Goal: Task Accomplishment & Management: Manage account settings

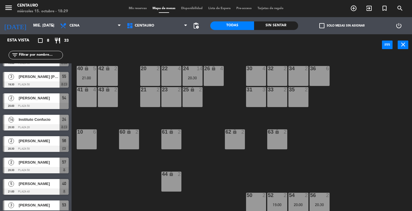
scroll to position [24, 0]
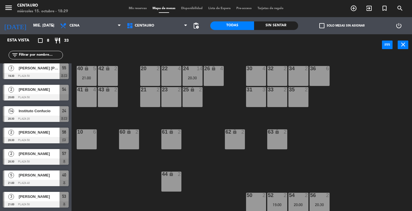
click at [135, 8] on span "Mis reservas" at bounding box center [138, 8] width 24 height 3
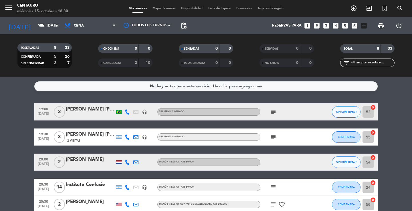
click at [272, 113] on icon "subject" at bounding box center [273, 112] width 7 height 7
click at [273, 137] on icon "subject" at bounding box center [273, 137] width 7 height 7
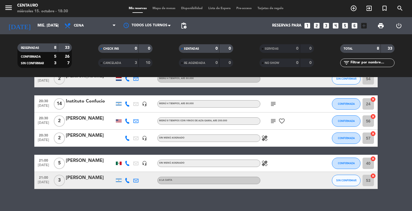
scroll to position [86, 0]
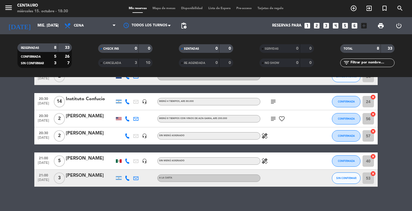
click at [272, 102] on icon "subject" at bounding box center [273, 101] width 7 height 7
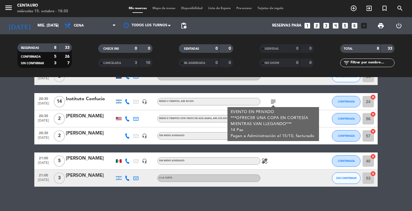
click at [292, 104] on div "subject EVENTO EN PRIVADO ***OFRECER UNA COPA EN CORTESÍA MIENTRAS VAN LLEGANDO…" at bounding box center [286, 101] width 52 height 17
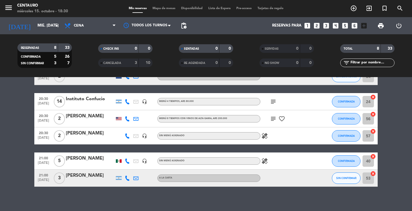
click at [275, 120] on icon "subject" at bounding box center [273, 119] width 7 height 7
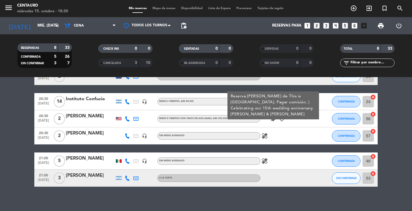
click at [266, 137] on icon "healing" at bounding box center [264, 136] width 7 height 7
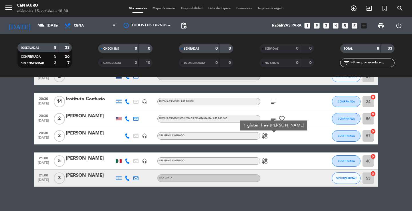
click at [267, 165] on div "healing" at bounding box center [286, 161] width 52 height 17
click at [265, 163] on icon "healing" at bounding box center [264, 161] width 7 height 7
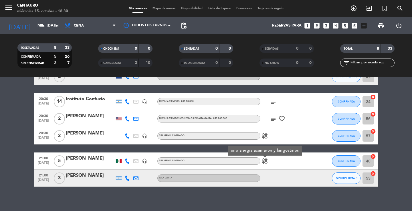
click at [273, 158] on div "healing uno alergia acamaron y langostinos" at bounding box center [286, 161] width 52 height 17
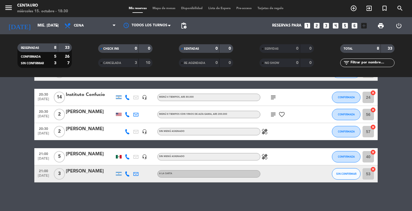
scroll to position [0, 0]
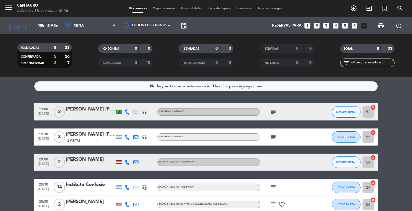
click at [273, 112] on icon "subject" at bounding box center [273, 112] width 7 height 7
click at [272, 139] on icon "subject" at bounding box center [273, 137] width 7 height 7
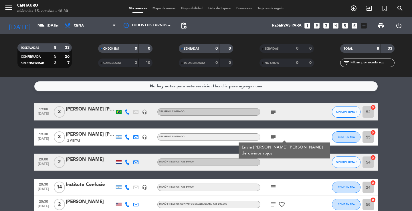
click at [275, 190] on icon "subject" at bounding box center [273, 187] width 7 height 7
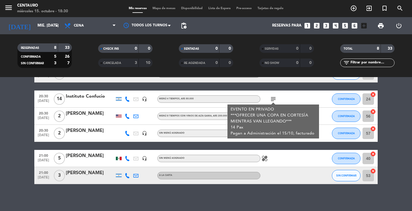
scroll to position [90, 0]
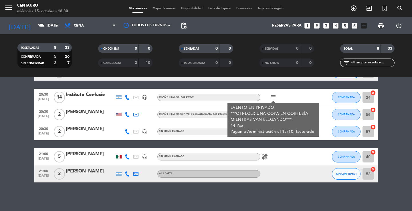
click at [304, 171] on div at bounding box center [286, 174] width 52 height 17
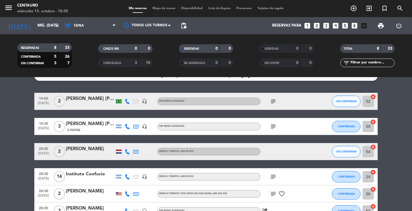
scroll to position [4, 0]
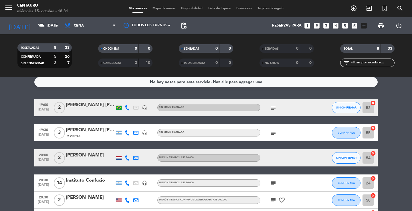
click at [271, 132] on icon "subject" at bounding box center [273, 133] width 7 height 7
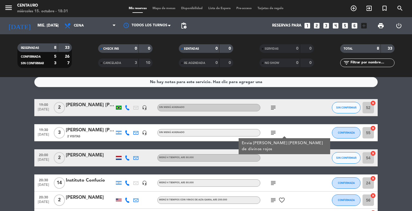
drag, startPoint x: 310, startPoint y: 127, endPoint x: 299, endPoint y: 112, distance: 18.3
click at [310, 127] on div "subject Envia [PERSON_NAME] [PERSON_NAME] de divinos rojos" at bounding box center [286, 132] width 52 height 17
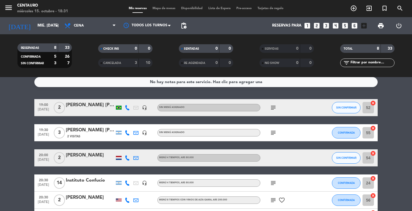
click at [274, 110] on icon "subject" at bounding box center [273, 107] width 7 height 7
drag, startPoint x: 291, startPoint y: 109, endPoint x: 291, endPoint y: 112, distance: 3.2
click at [291, 111] on div "subject Reserva [PERSON_NAME]" at bounding box center [286, 107] width 52 height 17
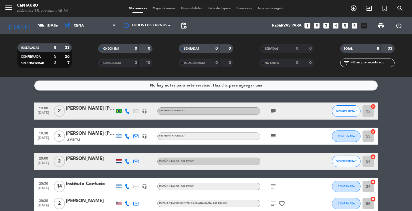
scroll to position [0, 0]
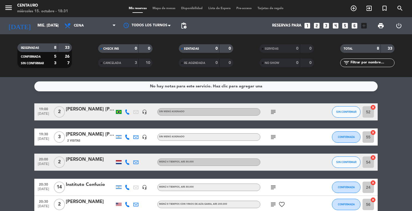
click at [273, 113] on icon "subject" at bounding box center [273, 112] width 7 height 7
click at [289, 110] on div "subject Reserva [PERSON_NAME]" at bounding box center [286, 112] width 52 height 17
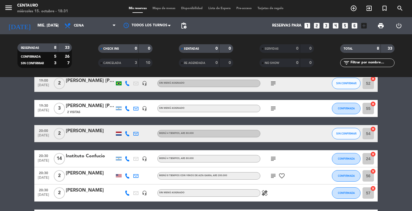
click at [273, 110] on icon "subject" at bounding box center [273, 108] width 7 height 7
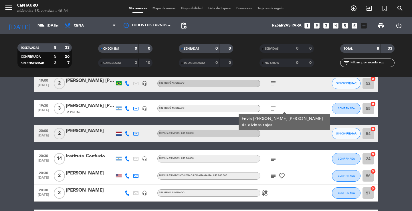
click at [293, 112] on div "subject Envia [PERSON_NAME] [PERSON_NAME] de divinos rojos" at bounding box center [286, 108] width 52 height 17
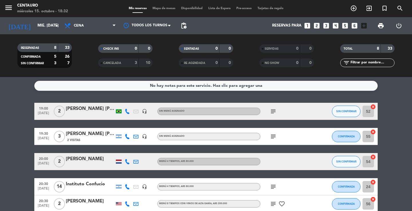
scroll to position [0, 0]
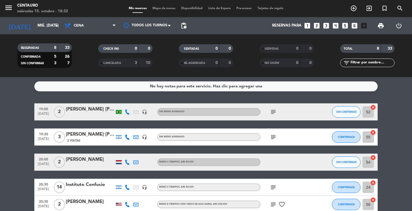
drag, startPoint x: 276, startPoint y: 134, endPoint x: 279, endPoint y: 134, distance: 3.0
click at [278, 134] on div "subject" at bounding box center [286, 137] width 52 height 17
click at [273, 139] on icon "subject" at bounding box center [273, 137] width 7 height 7
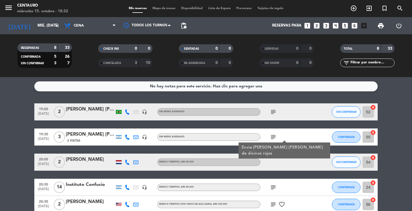
click at [284, 138] on div "subject Envia [PERSON_NAME] [PERSON_NAME] de divinos rojos" at bounding box center [286, 137] width 52 height 17
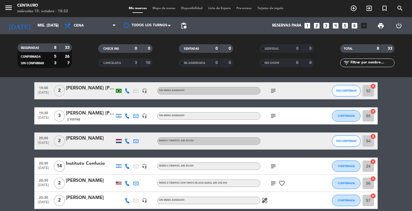
scroll to position [57, 0]
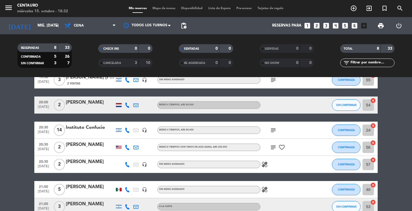
click at [273, 131] on icon "subject" at bounding box center [273, 130] width 7 height 7
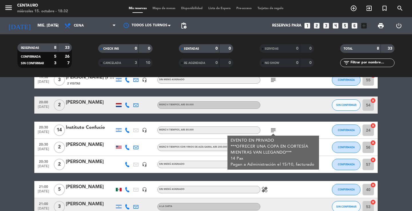
click at [295, 128] on div "subject EVENTO EN PRIVADO ***OFRECER UNA COPA EN CORTESÍA MIENTRAS VAN LLEGANDO…" at bounding box center [286, 130] width 52 height 17
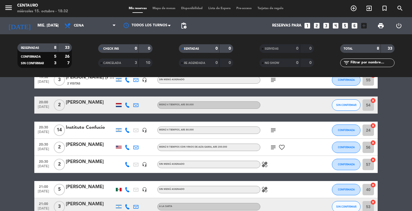
click at [273, 149] on icon "subject" at bounding box center [273, 147] width 7 height 7
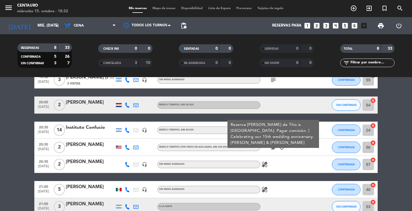
click at [297, 153] on div "subject Reserva [PERSON_NAME] de This is [GEOGRAPHIC_DATA]. Pagar comisión. | C…" at bounding box center [286, 147] width 52 height 17
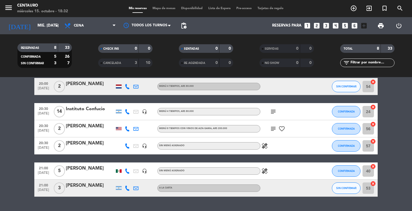
scroll to position [86, 0]
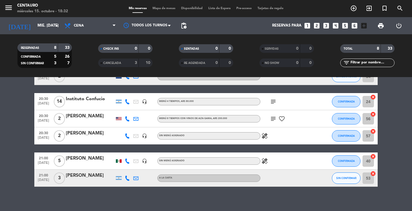
click at [265, 136] on icon "healing" at bounding box center [264, 136] width 7 height 7
click at [274, 136] on div "healing 1 gluten free [PERSON_NAME]" at bounding box center [286, 136] width 52 height 17
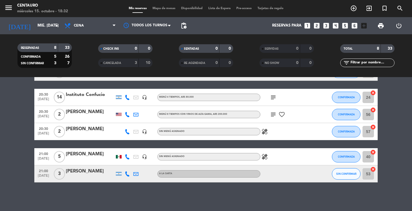
click at [267, 160] on icon "healing" at bounding box center [264, 157] width 7 height 7
click at [271, 172] on div at bounding box center [286, 174] width 52 height 17
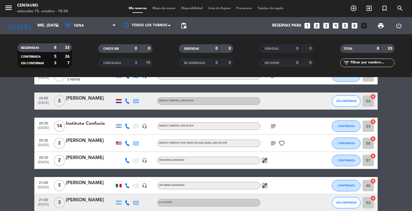
scroll to position [62, 0]
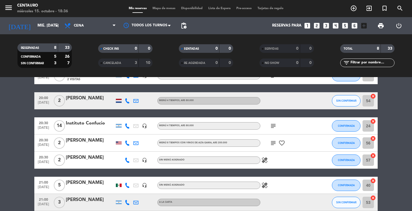
click at [264, 185] on icon "healing" at bounding box center [264, 185] width 7 height 7
click at [297, 166] on div "healing" at bounding box center [286, 160] width 52 height 17
click at [263, 157] on div "healing" at bounding box center [286, 160] width 52 height 17
click at [263, 161] on icon "healing" at bounding box center [264, 160] width 7 height 7
click at [321, 153] on div at bounding box center [319, 160] width 15 height 17
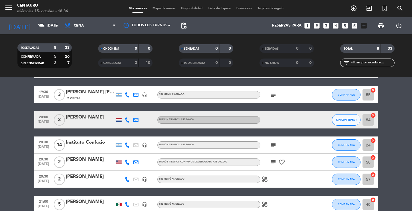
scroll to position [33, 0]
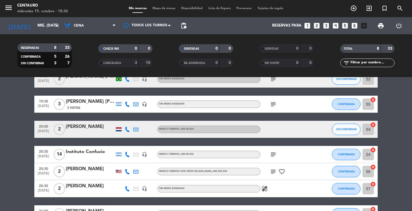
click at [276, 155] on span "subject" at bounding box center [273, 154] width 9 height 7
click at [274, 154] on icon "subject" at bounding box center [273, 154] width 7 height 7
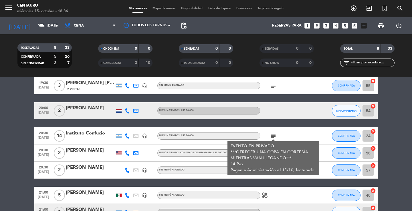
scroll to position [62, 0]
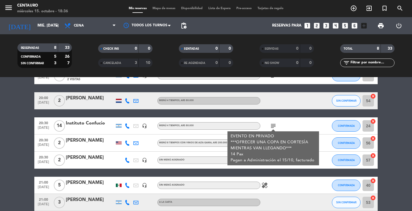
click at [305, 125] on div "subject EVENTO EN PRIVADO ***OFRECER UNA COPA EN CORTESÍA MIENTRAS VAN LLEGANDO…" at bounding box center [286, 126] width 52 height 17
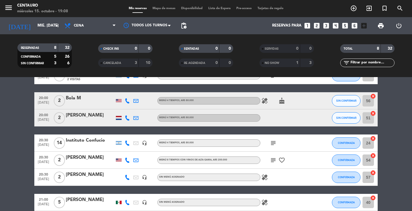
click at [276, 82] on div "subject" at bounding box center [286, 75] width 52 height 17
click at [401, 10] on icon "search" at bounding box center [400, 8] width 7 height 7
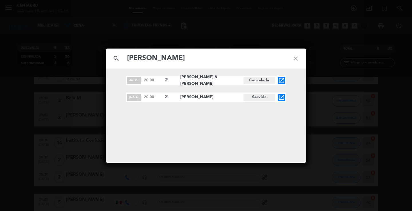
type input "[PERSON_NAME]"
click at [132, 98] on span "[DATE]" at bounding box center [134, 97] width 14 height 7
drag, startPoint x: 192, startPoint y: 98, endPoint x: 153, endPoint y: 98, distance: 39.8
click at [192, 98] on span "[PERSON_NAME]" at bounding box center [211, 97] width 63 height 7
click at [142, 97] on div "[DATE] 20:00 2 [PERSON_NAME] Servida open_in_new" at bounding box center [206, 98] width 160 height 10
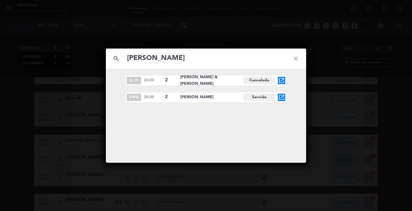
click at [188, 100] on span "[PERSON_NAME]" at bounding box center [211, 97] width 63 height 7
click at [300, 57] on icon "close" at bounding box center [296, 58] width 21 height 21
click at [300, 58] on icon "close" at bounding box center [296, 58] width 21 height 21
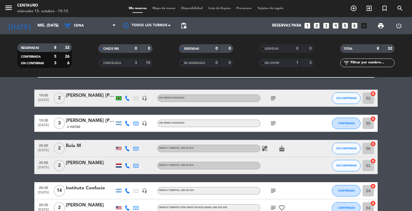
scroll to position [0, 0]
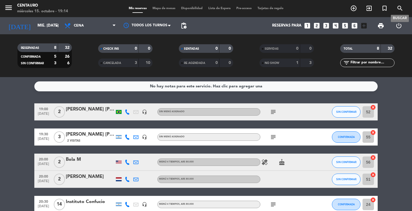
click at [400, 6] on icon "search" at bounding box center [400, 8] width 7 height 7
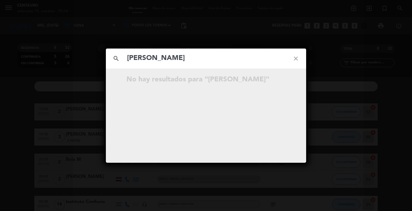
drag, startPoint x: 189, startPoint y: 63, endPoint x: 143, endPoint y: 56, distance: 46.3
click at [143, 56] on input "[PERSON_NAME]" at bounding box center [205, 59] width 159 height 12
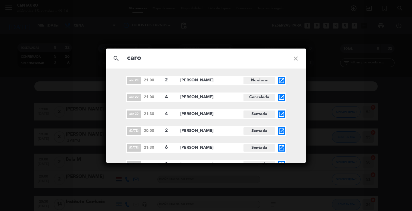
type input "caro"
click at [297, 61] on icon "close" at bounding box center [296, 58] width 21 height 21
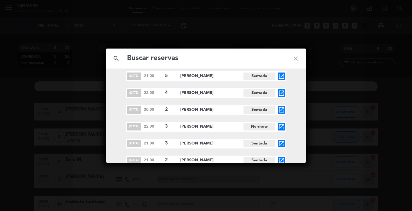
scroll to position [172, 0]
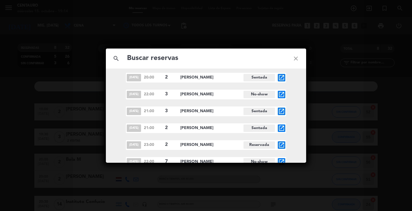
click at [295, 56] on icon "close" at bounding box center [296, 58] width 21 height 21
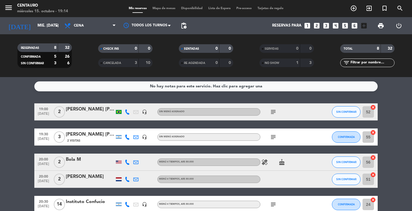
click at [268, 114] on div "subject" at bounding box center [286, 112] width 52 height 17
click at [270, 110] on icon "subject" at bounding box center [273, 112] width 7 height 7
click at [275, 134] on icon "subject" at bounding box center [273, 137] width 7 height 7
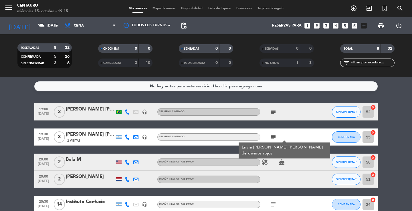
click at [274, 134] on icon "subject" at bounding box center [273, 137] width 7 height 7
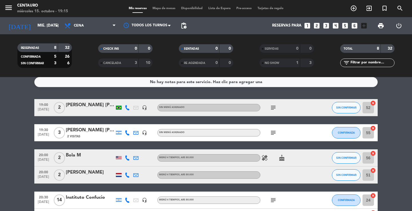
scroll to position [0, 0]
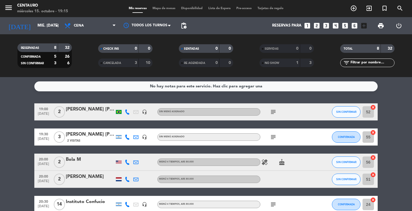
click at [259, 161] on div "MENÚ 4 TIEMPOS , ARS 80.000" at bounding box center [208, 162] width 103 height 7
click at [262, 161] on icon "healing" at bounding box center [264, 162] width 7 height 7
click at [280, 160] on icon "cake" at bounding box center [281, 162] width 7 height 7
click at [127, 161] on icon at bounding box center [127, 162] width 5 height 5
click at [131, 153] on span "content_paste" at bounding box center [133, 153] width 4 height 4
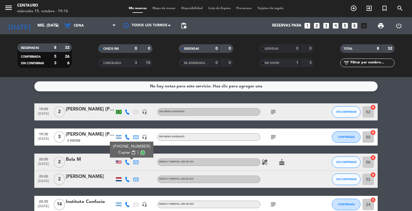
click at [128, 179] on icon at bounding box center [127, 179] width 5 height 5
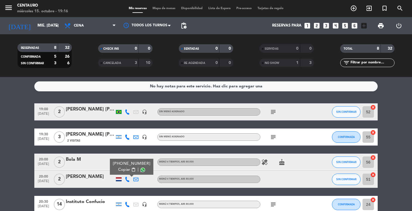
click at [121, 173] on div "[PHONE_NUMBER] Copiar content_paste |" at bounding box center [131, 167] width 43 height 16
click at [122, 171] on span "Copiar" at bounding box center [124, 170] width 12 height 6
click at [126, 111] on icon at bounding box center [127, 112] width 5 height 5
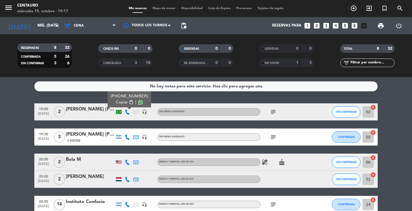
click at [121, 104] on span "Copiar" at bounding box center [122, 103] width 12 height 6
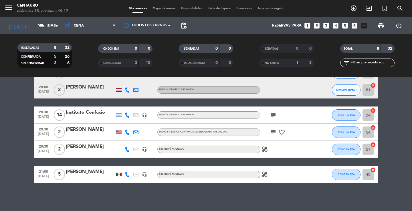
scroll to position [90, 0]
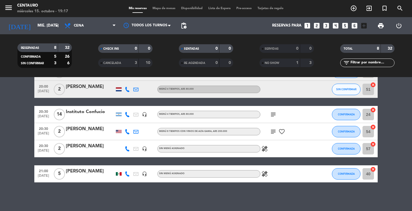
click at [126, 174] on icon at bounding box center [127, 174] width 5 height 5
click at [118, 162] on span "Copiar" at bounding box center [123, 165] width 12 height 6
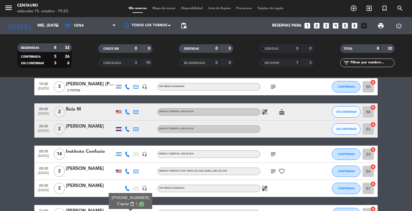
scroll to position [0, 0]
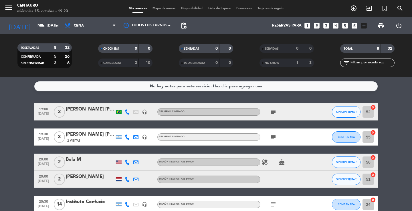
click at [270, 114] on icon "subject" at bounding box center [273, 112] width 7 height 7
click at [351, 113] on span "SIN CONFIRMAR" at bounding box center [346, 111] width 20 height 3
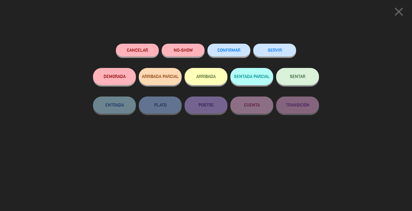
click at [306, 81] on button "SENTAR" at bounding box center [297, 76] width 43 height 17
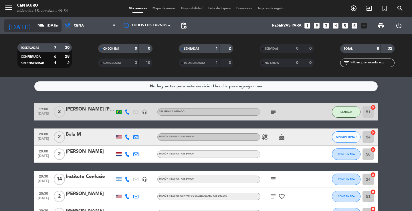
click at [37, 25] on input "mié. [DATE]" at bounding box center [60, 26] width 50 height 10
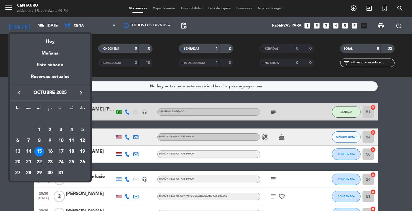
click at [76, 92] on div "keyboard_arrow_left octubre 2025 keyboard_arrow_right" at bounding box center [50, 93] width 80 height 16
click at [82, 92] on icon "keyboard_arrow_right" at bounding box center [81, 93] width 7 height 7
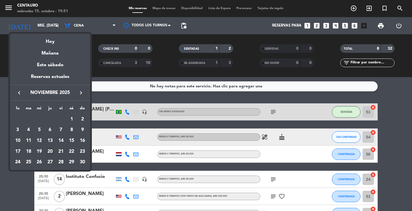
click at [49, 153] on div "20" at bounding box center [50, 152] width 10 height 10
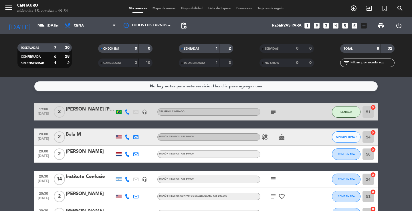
type input "[DEMOGRAPHIC_DATA] [DATE]"
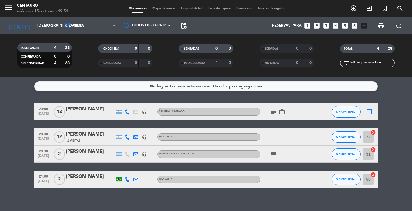
click at [273, 112] on icon "subject" at bounding box center [273, 112] width 7 height 7
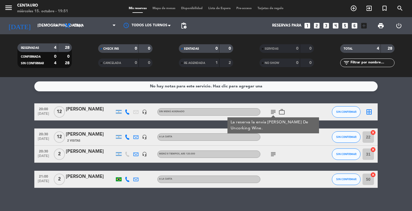
drag, startPoint x: 264, startPoint y: 124, endPoint x: 153, endPoint y: 78, distance: 120.1
click at [256, 122] on div "La reserva la envía [PERSON_NAME] De Uncorking Wine." at bounding box center [274, 126] width 86 height 12
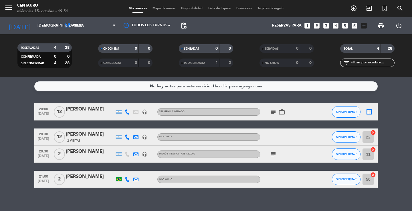
click at [370, 110] on icon "border_all" at bounding box center [369, 112] width 7 height 7
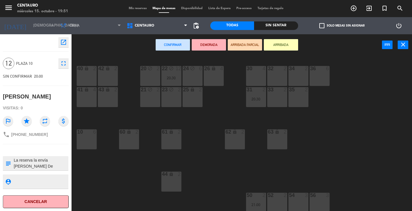
click at [215, 81] on div "26 lock 4" at bounding box center [214, 76] width 20 height 20
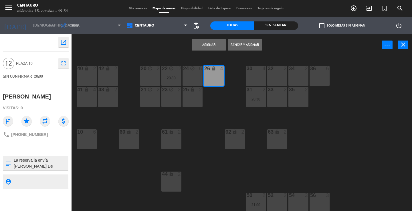
click at [234, 107] on div "20 block 2 22 block 12 20:30 24 block 6 26 lock 4 40 lock 2 42 lock 2 30 4 34 2…" at bounding box center [244, 134] width 337 height 156
click at [213, 111] on div "20 block 2 22 block 12 20:30 24 block 6 26 lock 4 40 lock 2 42 lock 2 30 4 34 2…" at bounding box center [244, 134] width 337 height 156
click at [218, 131] on div "20 block 2 22 block 12 20:30 24 block 6 26 lock 4 40 lock 2 42 lock 2 30 4 34 2…" at bounding box center [244, 134] width 337 height 156
click at [44, 25] on input "[DEMOGRAPHIC_DATA] [DATE]" at bounding box center [55, 26] width 50 height 10
click at [217, 136] on div "20 block 2 22 block 12 20:30 24 block 6 26 lock 4 40 lock 2 42 lock 2 30 4 34 2…" at bounding box center [244, 134] width 337 height 156
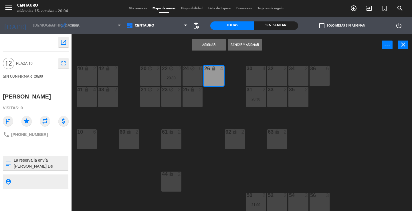
click at [220, 152] on div "20 block 2 22 block 12 20:30 24 block 6 26 lock 4 40 lock 2 42 lock 2 30 4 34 2…" at bounding box center [244, 134] width 337 height 156
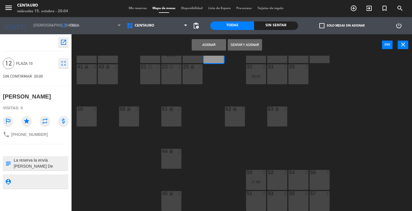
click at [365, 150] on div "20 block 2 22 block 12 20:30 24 block 6 26 lock 4 40 lock 2 42 lock 2 30 4 34 2…" at bounding box center [244, 134] width 337 height 156
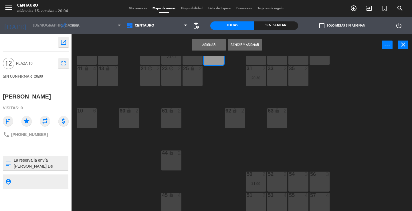
scroll to position [23, 0]
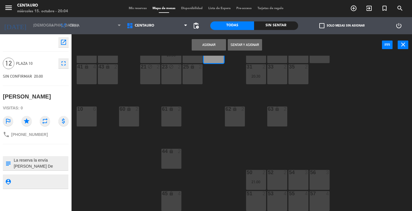
click at [346, 163] on div "20 block 2 22 block 12 20:30 24 block 6 26 lock 4 40 lock 2 42 lock 2 30 4 34 2…" at bounding box center [244, 134] width 337 height 156
click at [179, 122] on div "61 lock 2" at bounding box center [171, 117] width 20 height 20
click at [30, 29] on input "[DEMOGRAPHIC_DATA] [DATE]" at bounding box center [55, 26] width 50 height 10
drag, startPoint x: 253, startPoint y: 74, endPoint x: 248, endPoint y: 63, distance: 11.9
click at [254, 74] on div "31 2 20:30" at bounding box center [256, 74] width 20 height 20
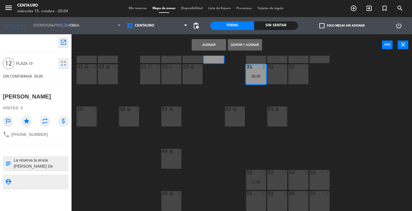
click at [213, 43] on button "Asignar" at bounding box center [209, 44] width 34 height 11
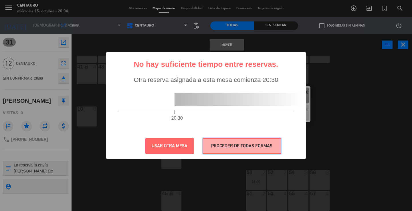
click at [221, 144] on button "PROCEDER DE TODAS FORMAS" at bounding box center [242, 146] width 79 height 16
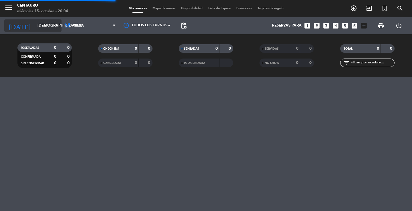
click at [37, 22] on input "[DEMOGRAPHIC_DATA] [DATE]" at bounding box center [60, 26] width 50 height 10
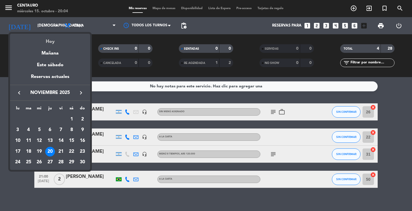
click at [42, 42] on div "Hoy" at bounding box center [50, 40] width 80 height 12
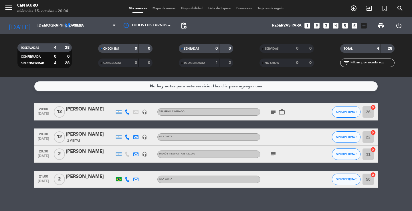
type input "mié. [DATE]"
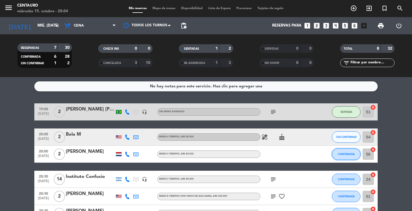
click at [345, 155] on span "CONFIRMADA" at bounding box center [346, 154] width 17 height 3
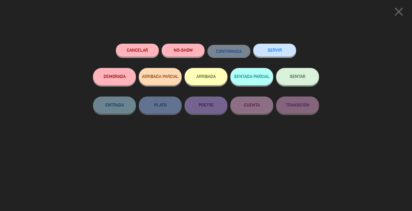
click at [301, 78] on span "SENTAR" at bounding box center [297, 76] width 15 height 5
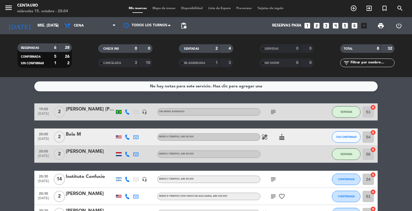
click at [371, 152] on span "56 cancel" at bounding box center [367, 154] width 9 height 9
click at [374, 152] on icon "cancel" at bounding box center [373, 150] width 6 height 6
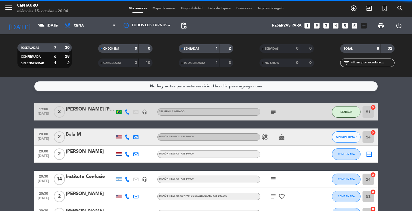
click at [372, 153] on icon "border_all" at bounding box center [369, 154] width 7 height 7
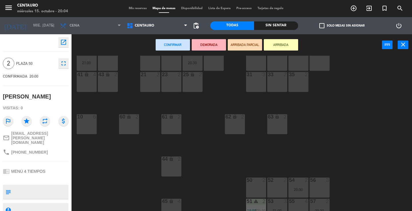
scroll to position [23, 0]
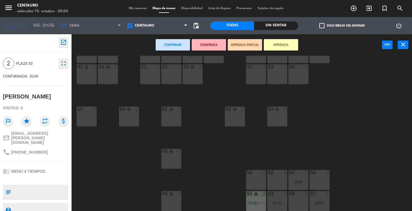
click at [257, 180] on div "50 2" at bounding box center [256, 180] width 20 height 20
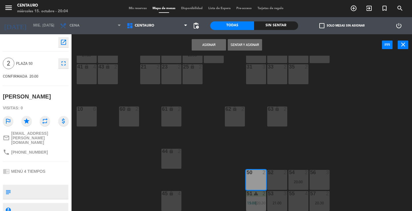
click at [205, 44] on button "Asignar" at bounding box center [209, 44] width 34 height 11
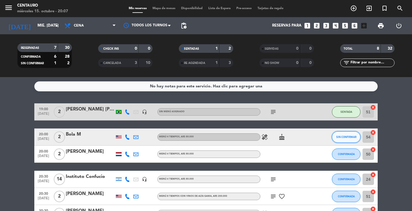
click at [341, 142] on button "SIN CONFIRMAR" at bounding box center [346, 137] width 29 height 11
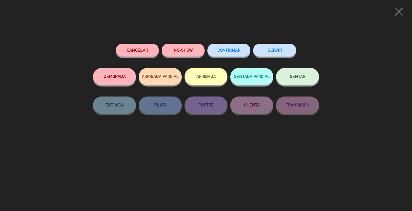
click at [302, 73] on button "SENTAR" at bounding box center [297, 76] width 43 height 17
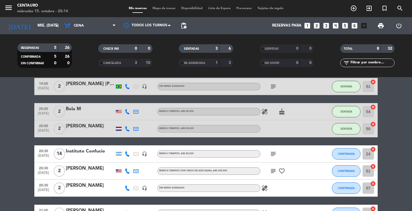
scroll to position [25, 0]
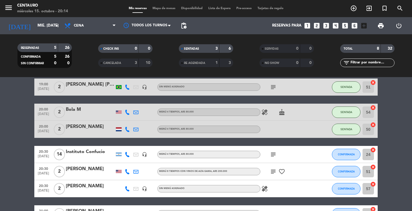
click at [271, 155] on icon "subject" at bounding box center [273, 154] width 7 height 7
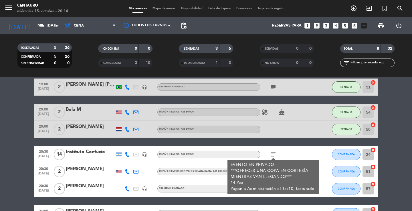
click at [271, 155] on icon "subject" at bounding box center [273, 154] width 7 height 7
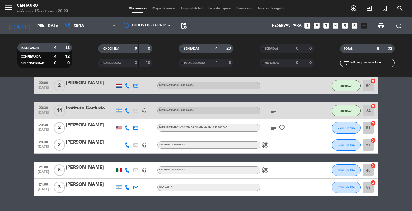
scroll to position [82, 0]
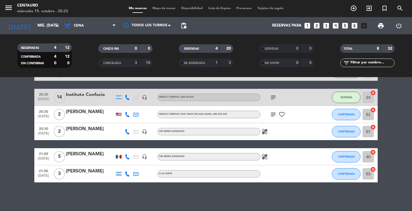
click at [91, 112] on div "[PERSON_NAME]" at bounding box center [90, 111] width 49 height 7
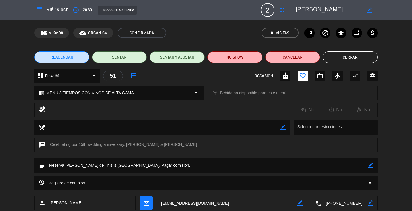
click at [359, 55] on button "Cerrar" at bounding box center [350, 57] width 55 height 11
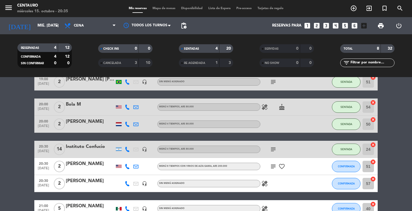
scroll to position [57, 0]
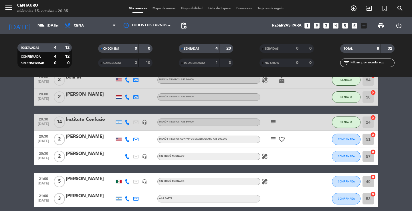
click at [276, 142] on icon "subject" at bounding box center [273, 139] width 7 height 7
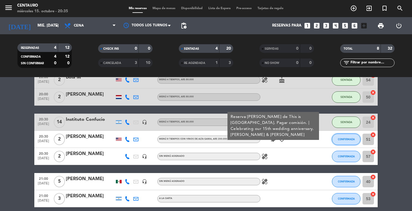
click at [344, 140] on span "CONFIRMADA" at bounding box center [346, 139] width 17 height 3
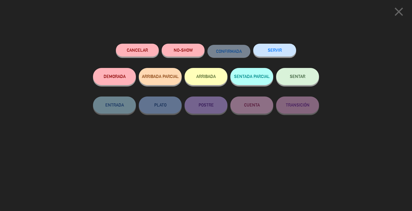
click at [300, 76] on span "SENTAR" at bounding box center [297, 76] width 15 height 5
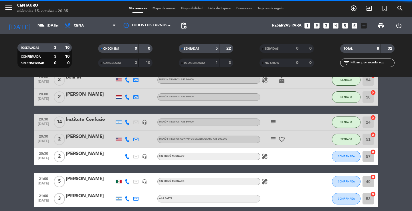
click at [151, 9] on span "Mapa de mesas" at bounding box center [164, 8] width 29 height 3
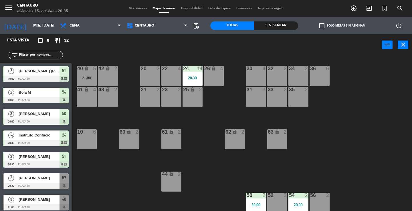
scroll to position [23, 0]
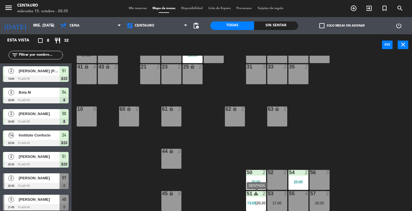
click at [263, 202] on span "20:30" at bounding box center [261, 203] width 9 height 5
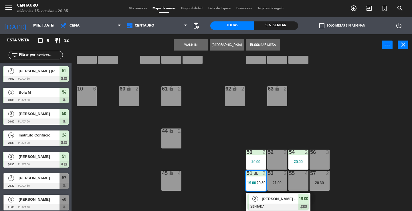
scroll to position [61, 0]
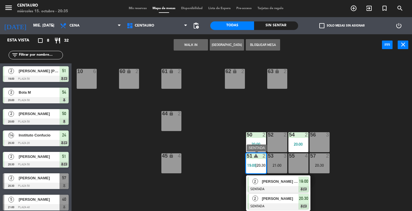
click at [289, 202] on span "[PERSON_NAME]" at bounding box center [280, 199] width 37 height 6
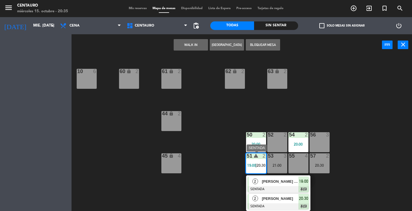
scroll to position [23, 0]
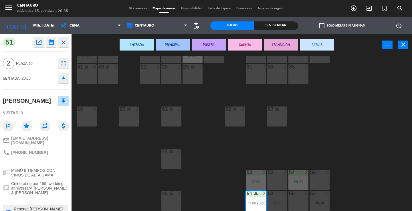
click at [315, 183] on div "56 3" at bounding box center [320, 180] width 20 height 20
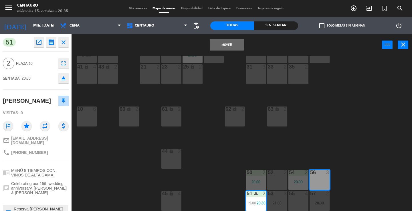
drag, startPoint x: 228, startPoint y: 44, endPoint x: 291, endPoint y: 98, distance: 82.9
click at [228, 44] on button "Mover" at bounding box center [227, 44] width 34 height 11
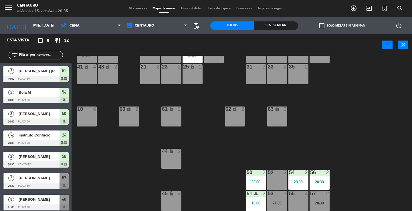
click at [324, 126] on div "20 2 22 4 24 14 20:30 26 lock 4 40 lock 5 21:00 42 lock 2 30 4 34 2 32 2 36 6 2…" at bounding box center [244, 134] width 337 height 156
click at [52, 183] on div "2 [PERSON_NAME] 20:30 Plaza 50 57" at bounding box center [36, 181] width 72 height 21
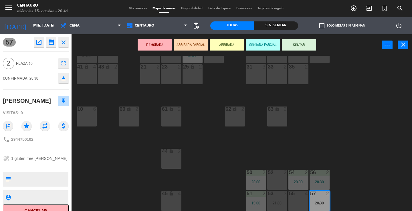
click at [294, 45] on button "SENTAR" at bounding box center [299, 44] width 34 height 11
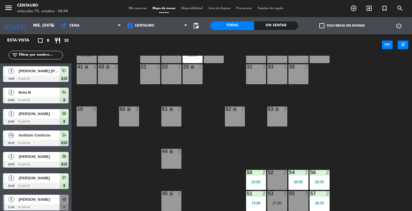
scroll to position [24, 0]
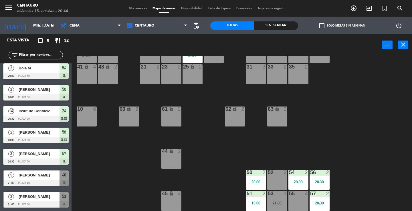
click at [273, 22] on div "Sin sentar" at bounding box center [276, 25] width 44 height 9
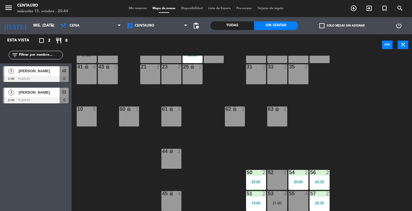
click at [230, 25] on div "Todas" at bounding box center [232, 25] width 44 height 9
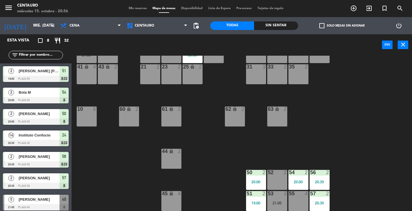
click at [90, 175] on div "20 2 22 4 24 14 20:30 26 lock 4 40 lock 5 21:00 42 lock 2 30 4 34 2 32 2 36 6 2…" at bounding box center [244, 134] width 337 height 156
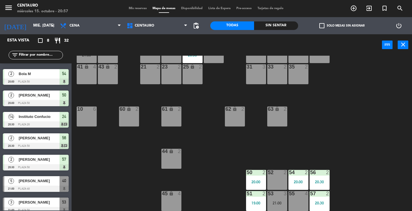
scroll to position [24, 0]
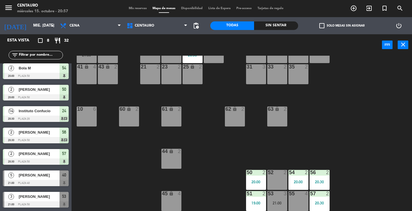
click at [69, 197] on div "3 [PERSON_NAME] 21:00 Plaza 50 53" at bounding box center [36, 199] width 72 height 21
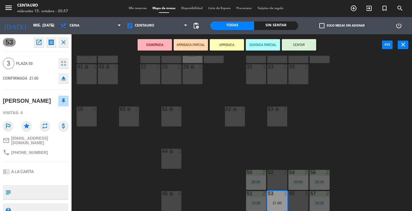
click at [291, 42] on button "SENTAR" at bounding box center [299, 44] width 34 height 11
